Goal: Obtain resource: Download file/media

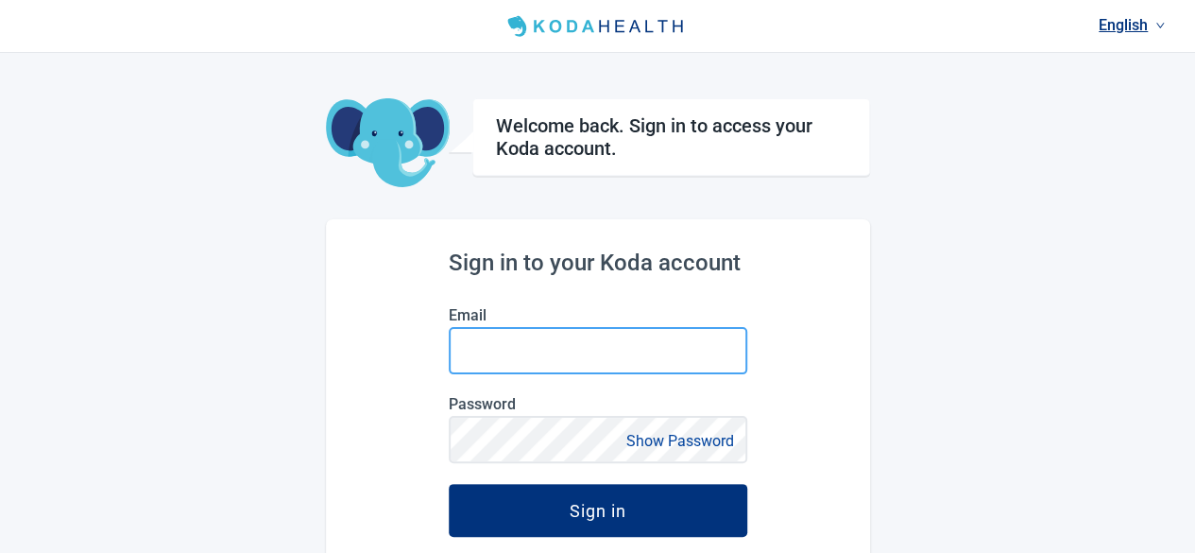
click at [482, 362] on input "Email" at bounding box center [598, 350] width 298 height 47
type input "f"
type input "[PERSON_NAME][EMAIL_ADDRESS][PERSON_NAME][DOMAIN_NAME]"
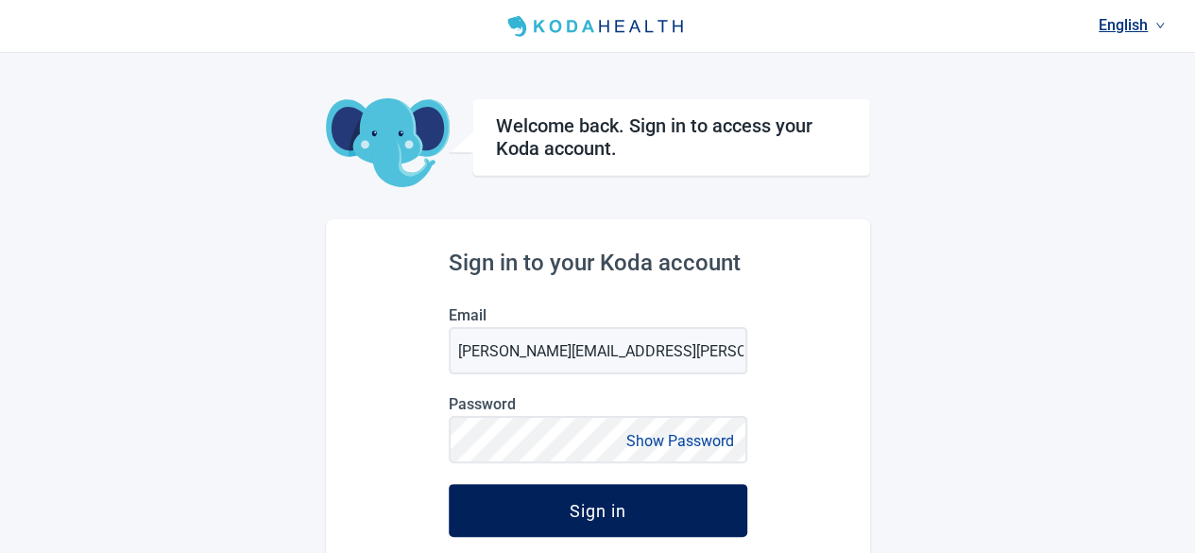
click at [599, 515] on div "Sign in" at bounding box center [598, 510] width 57 height 19
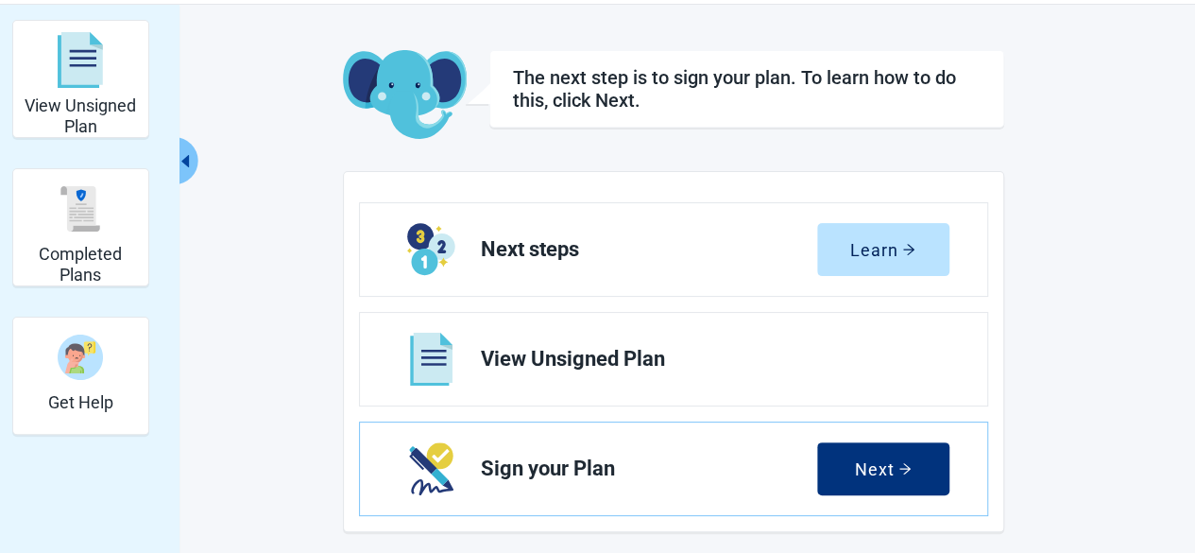
scroll to position [94, 0]
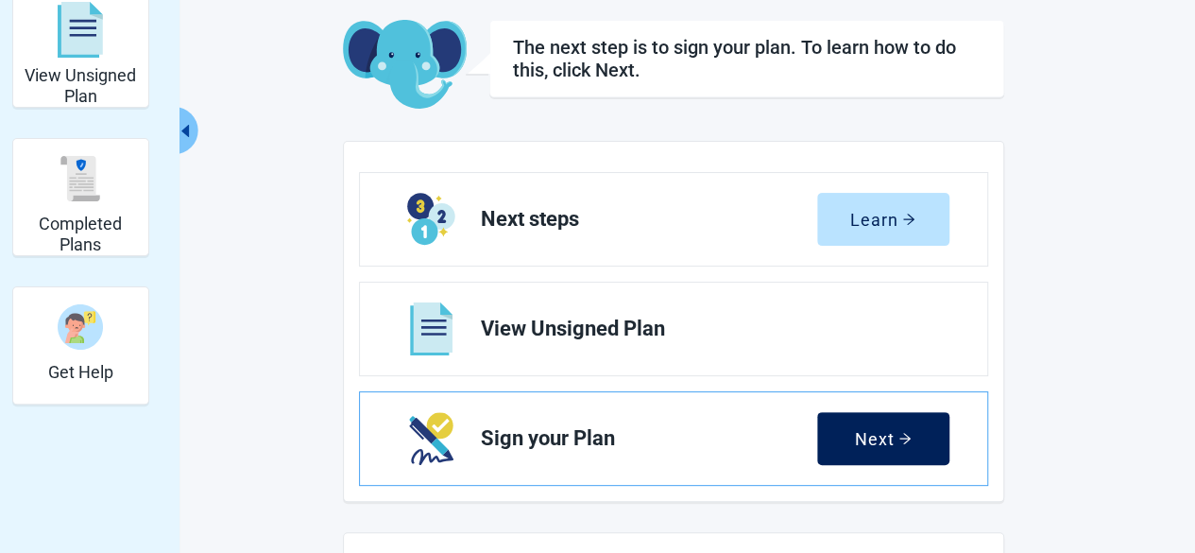
click at [890, 432] on div "Next" at bounding box center [883, 438] width 57 height 19
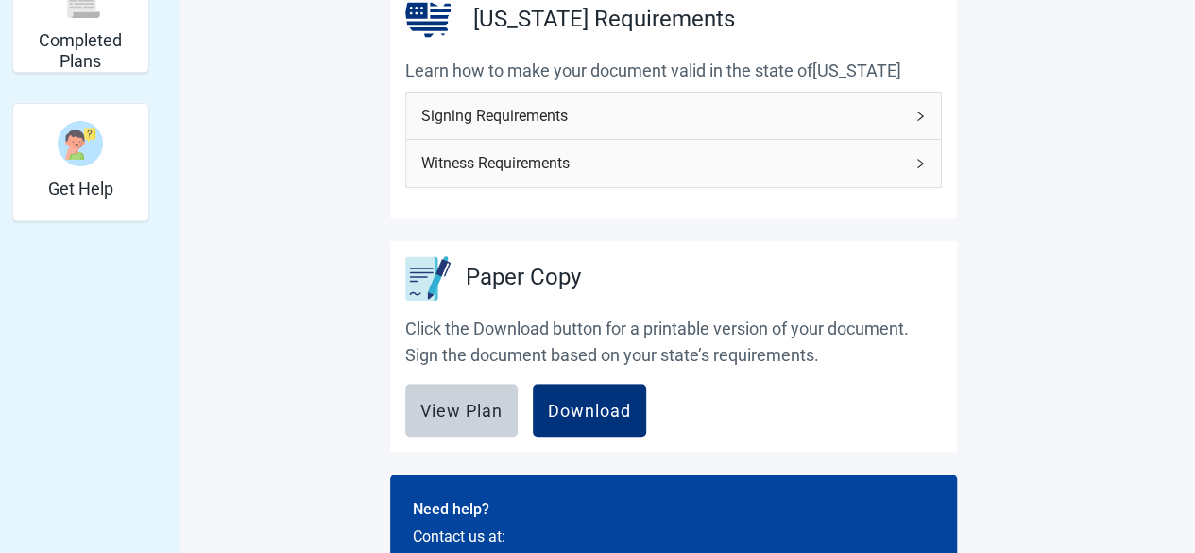
scroll to position [283, 0]
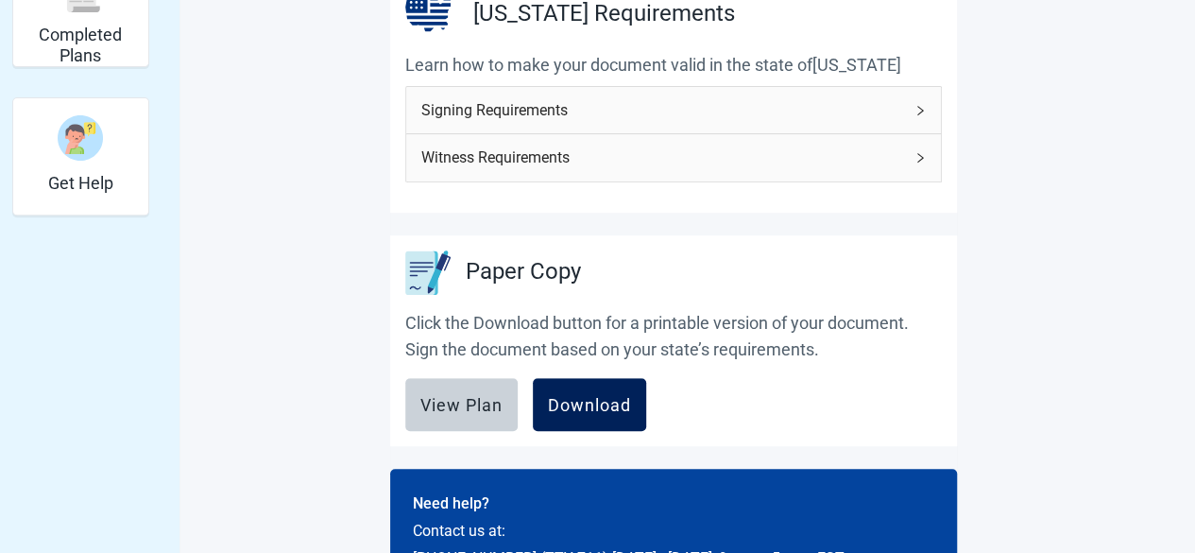
click at [590, 404] on div "Download" at bounding box center [589, 404] width 83 height 19
